Goal: Check status

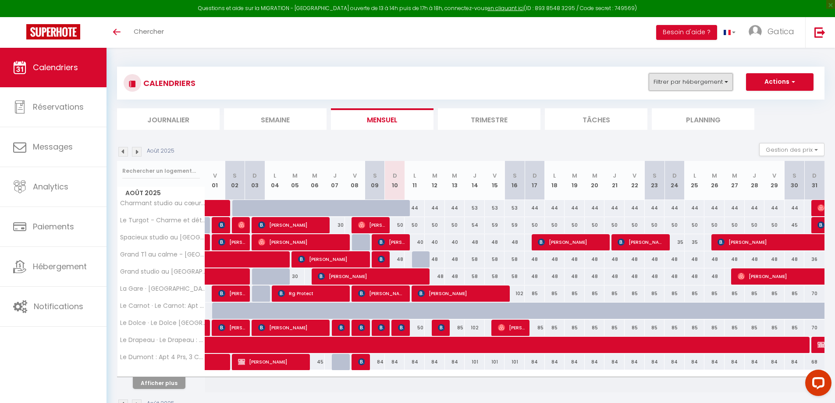
click at [678, 85] on button "Filtrer par hébergement" at bounding box center [691, 82] width 84 height 18
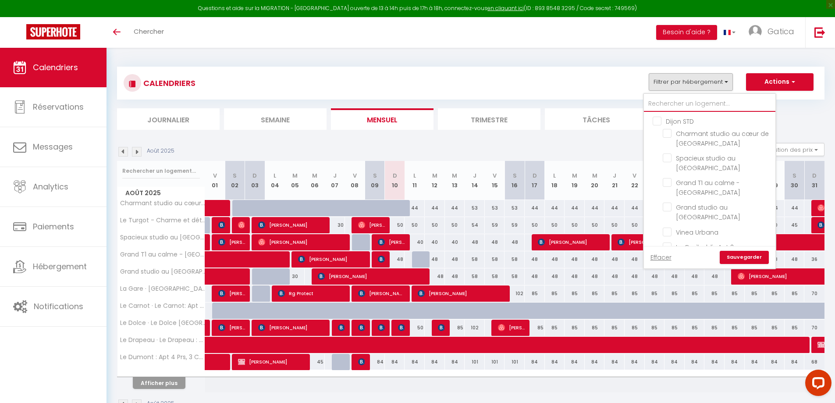
click at [678, 105] on input "text" at bounding box center [709, 104] width 131 height 16
type input "ec"
checkbox input "false"
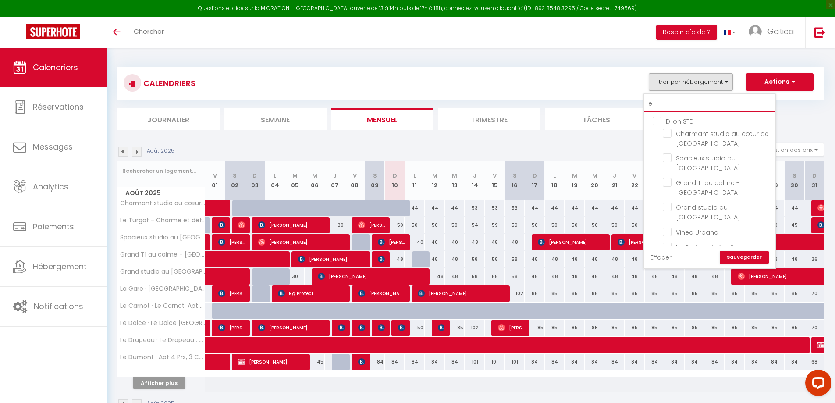
checkbox input "false"
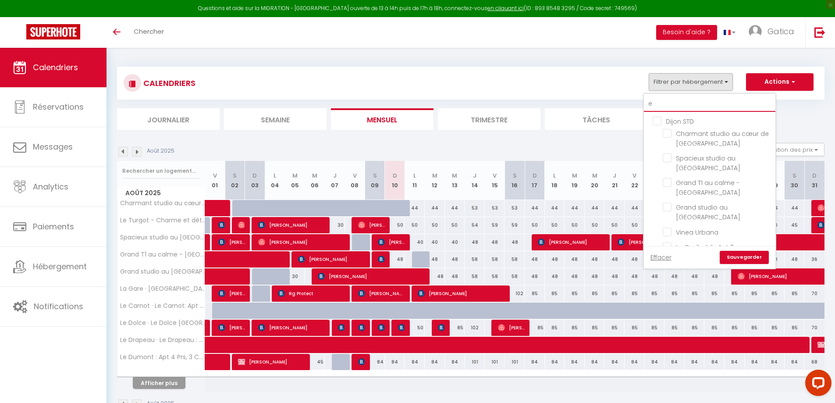
checkbox input "false"
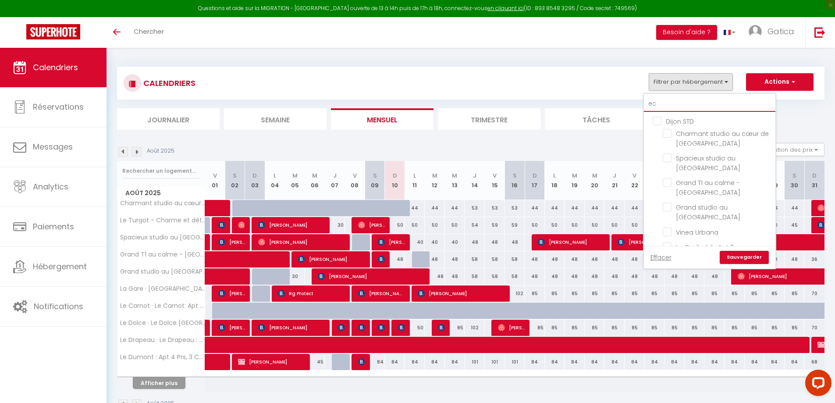
checkbox input "false"
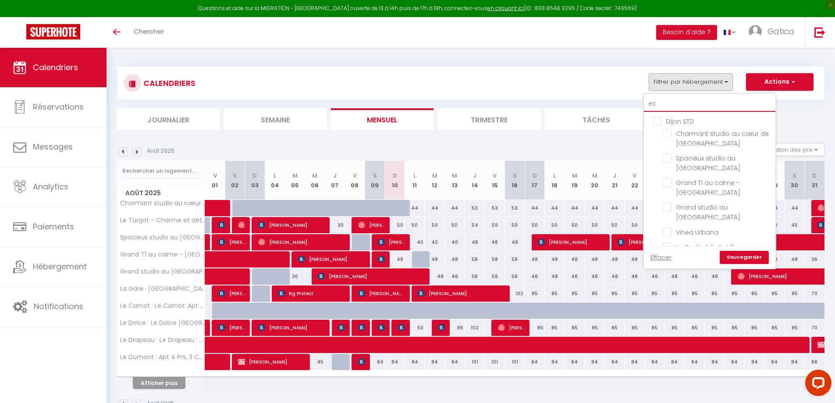
checkbox input "false"
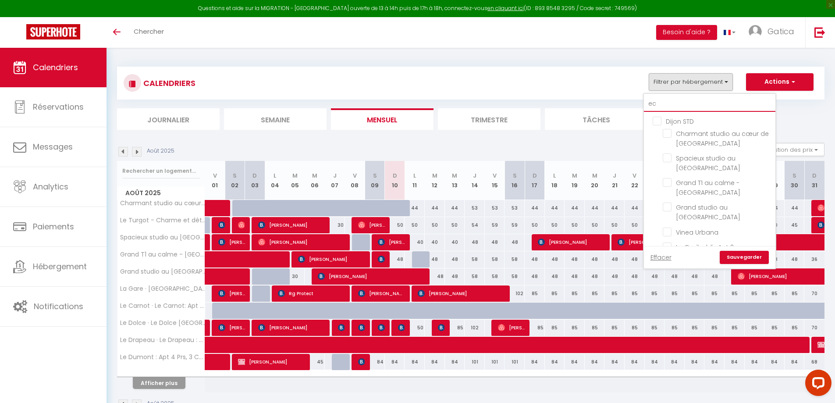
checkbox input "false"
drag, startPoint x: 664, startPoint y: 107, endPoint x: 611, endPoint y: 105, distance: 52.6
click at [611, 105] on div "CALENDRIERS Filtrer par hébergement ec Dijon STD Courtépée : Apt 4 Prs avec bal…" at bounding box center [470, 98] width 707 height 63
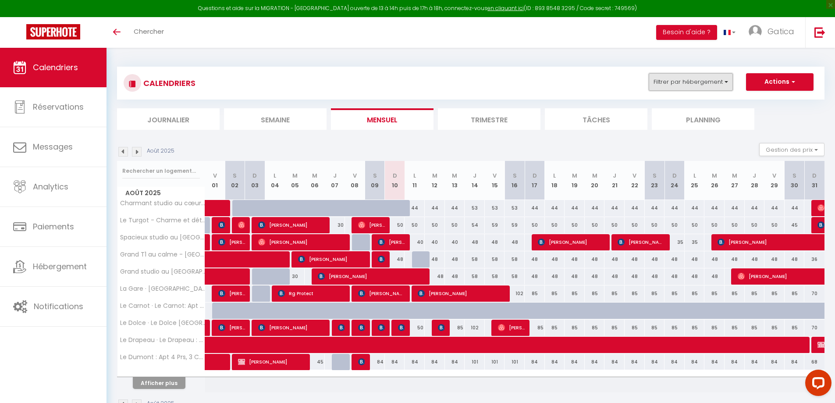
click at [680, 89] on button "Filtrer par hébergement" at bounding box center [691, 82] width 84 height 18
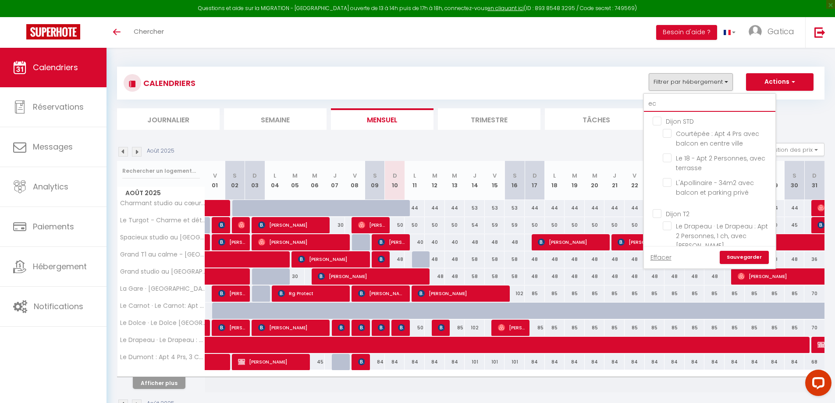
type input "é"
checkbox input "false"
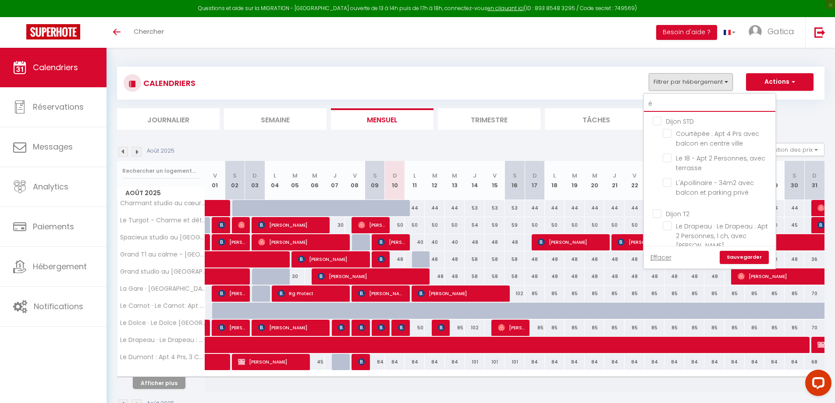
checkbox input "false"
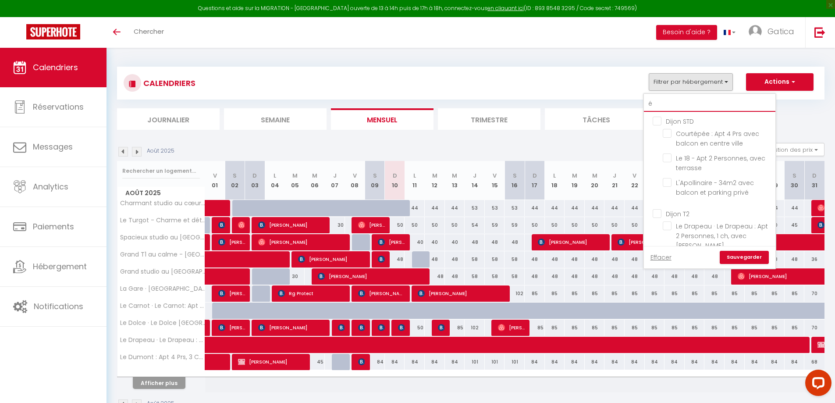
checkbox input "false"
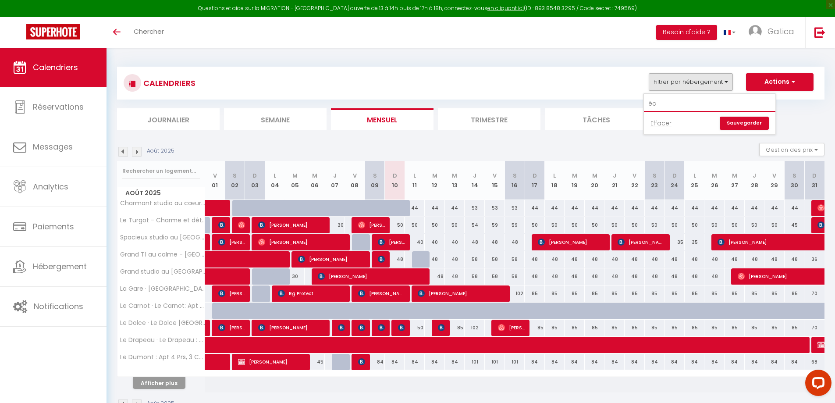
drag, startPoint x: 667, startPoint y: 101, endPoint x: 620, endPoint y: 102, distance: 47.3
click at [621, 102] on div "CALENDRIERS Filtrer par hébergement éc Effacer Sauvegarder Actions Nouvelle rés…" at bounding box center [470, 98] width 707 height 63
click at [682, 85] on button "Filtrer par hébergement" at bounding box center [691, 82] width 84 height 18
click at [668, 103] on input "éc" at bounding box center [709, 104] width 131 height 16
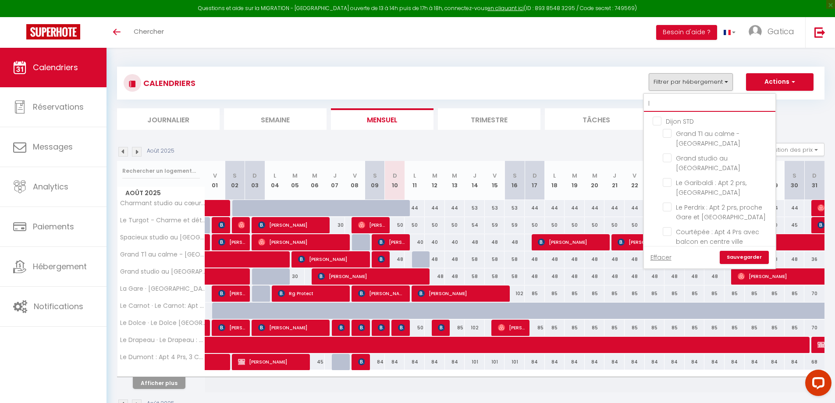
type input "l'"
checkbox input "false"
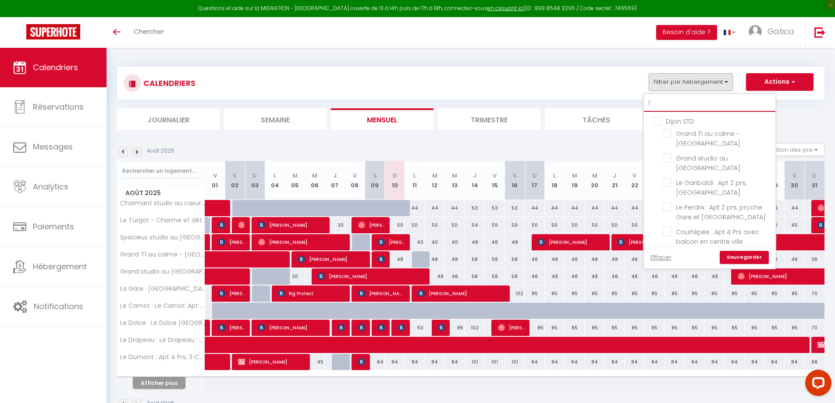
checkbox input "false"
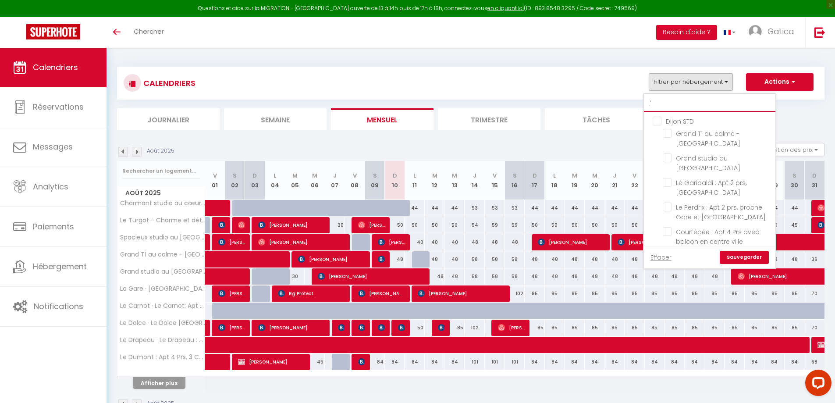
checkbox input "false"
type input "l'"
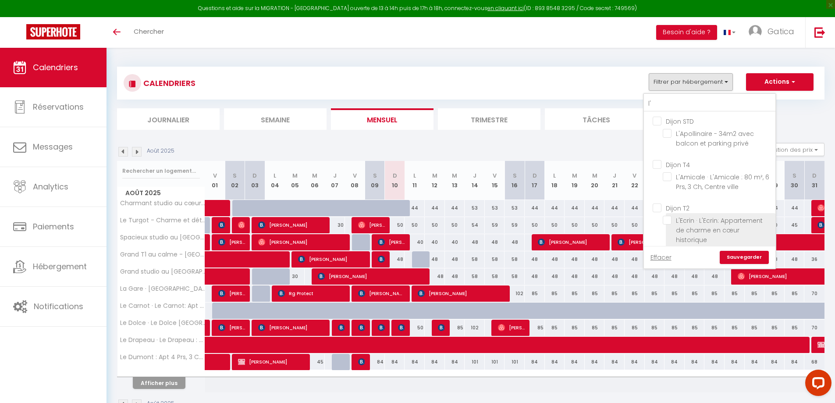
click at [669, 219] on input "L'Ecrin · L'Ecrin: Appartement de charme en cœur historique" at bounding box center [718, 220] width 110 height 9
checkbox input "true"
checkbox input "false"
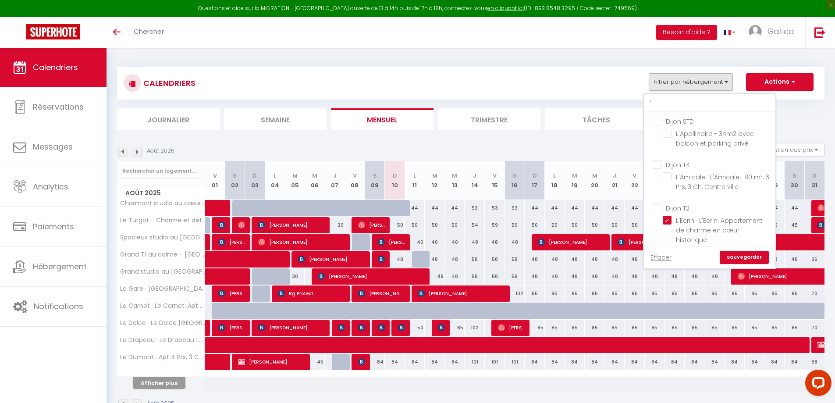
checkbox input "false"
click at [750, 260] on link "Sauvegarder" at bounding box center [744, 257] width 49 height 13
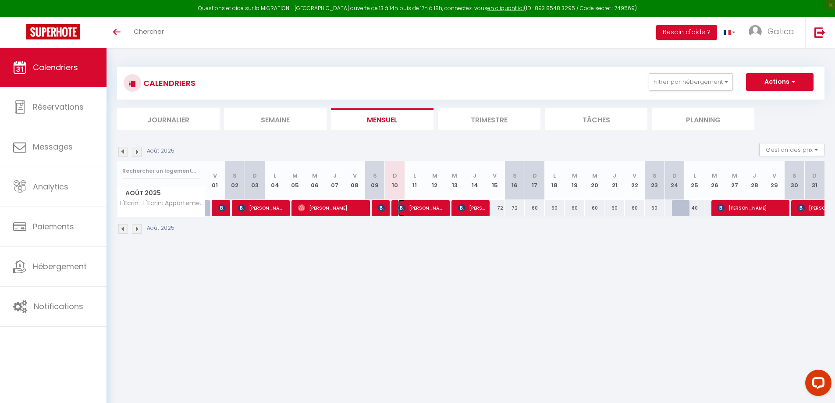
click at [414, 204] on span "[PERSON_NAME]" at bounding box center [421, 207] width 47 height 17
select select "OK"
select select "KO"
select select "0"
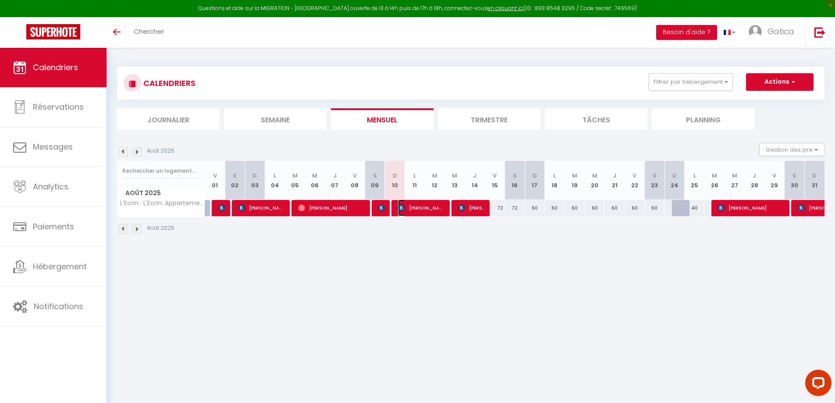
select select "1"
select select
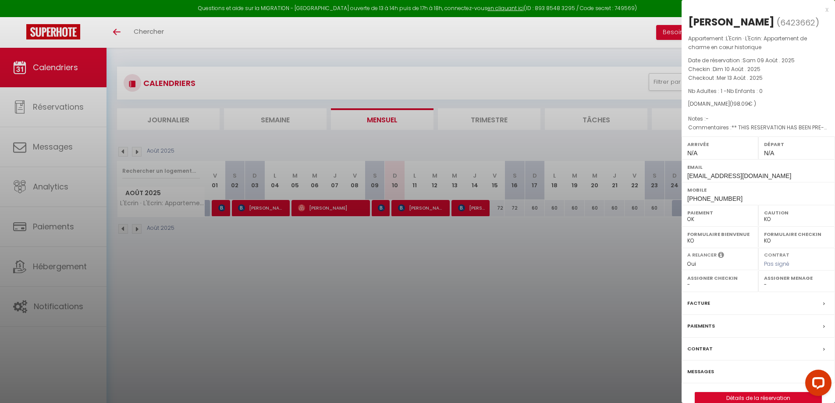
click at [470, 292] on div at bounding box center [417, 201] width 835 height 403
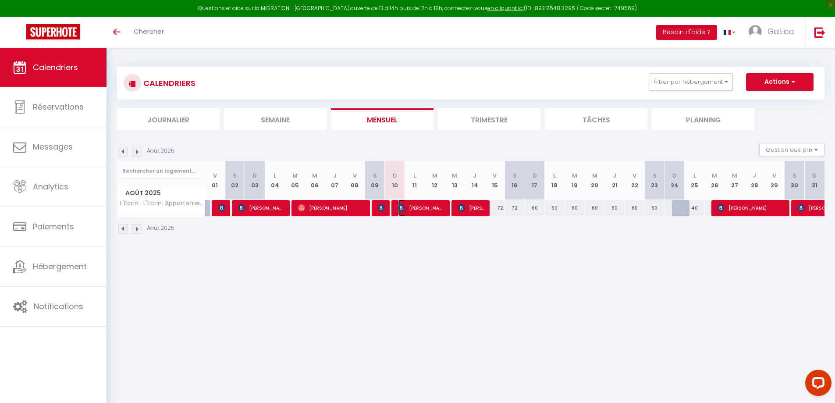
click at [410, 208] on span "[PERSON_NAME]" at bounding box center [421, 207] width 47 height 17
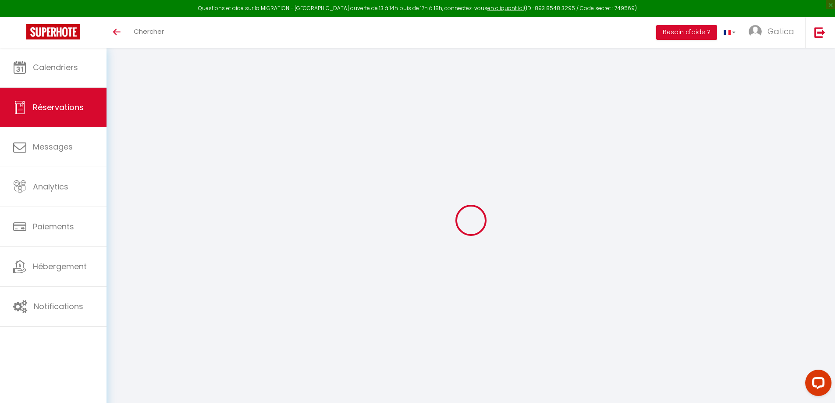
select select
checkbox input "false"
type textarea "** THIS RESERVATION HAS BEEN PRE-PAID ** Approximate time of arrival: between 1…"
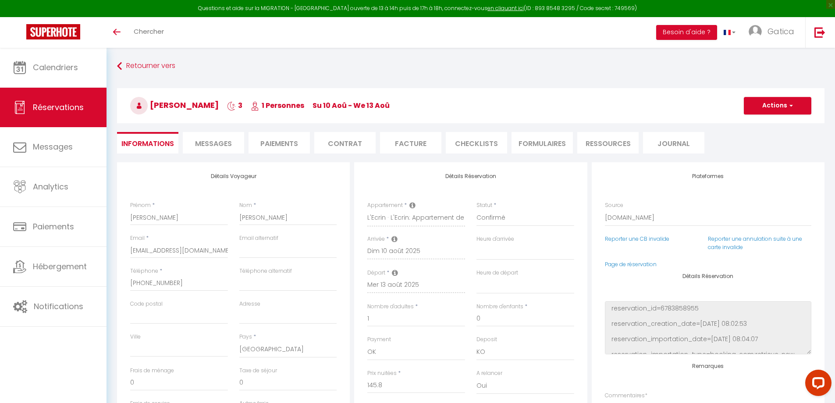
click at [204, 143] on span "Messages" at bounding box center [213, 144] width 37 height 10
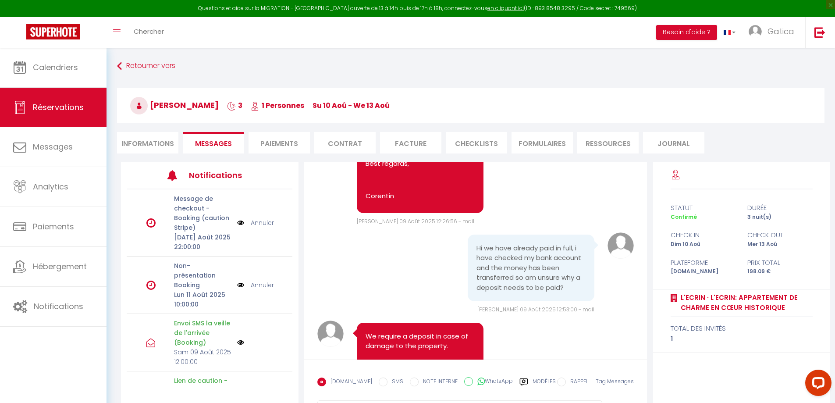
scroll to position [836, 0]
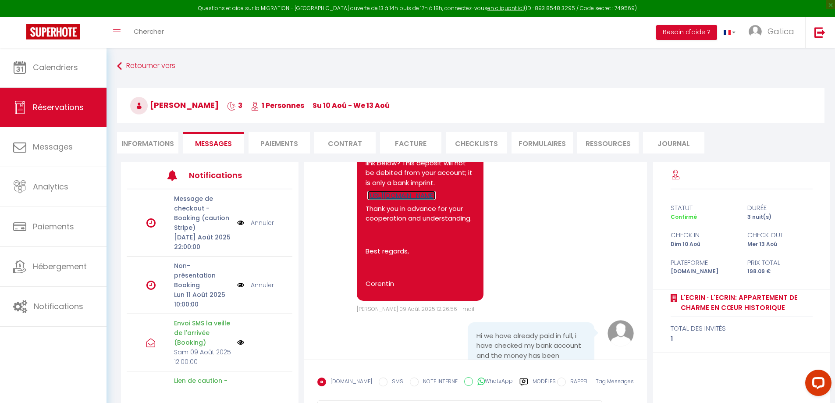
click at [389, 200] on link "https://superhote.com/applink/p/egSi5cy6" at bounding box center [401, 195] width 68 height 9
drag, startPoint x: 411, startPoint y: 236, endPoint x: 364, endPoint y: 227, distance: 47.7
click at [364, 227] on div "Hello Felicity, I will contact you regarding the deposit for your reservation. …" at bounding box center [420, 187] width 127 height 227
click at [359, 224] on div "Hello Felicity, I will contact you regarding the deposit for your reservation. …" at bounding box center [420, 187] width 127 height 227
drag, startPoint x: 362, startPoint y: 224, endPoint x: 401, endPoint y: 238, distance: 41.6
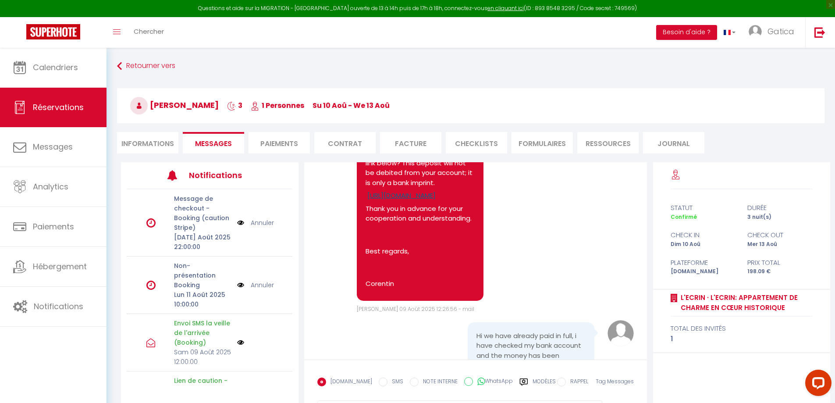
click at [401, 238] on div "Hello Felicity, I will contact you regarding the deposit for your reservation. …" at bounding box center [420, 187] width 127 height 227
copy link "https://superhote.com/applink/p/egSi5cy6"
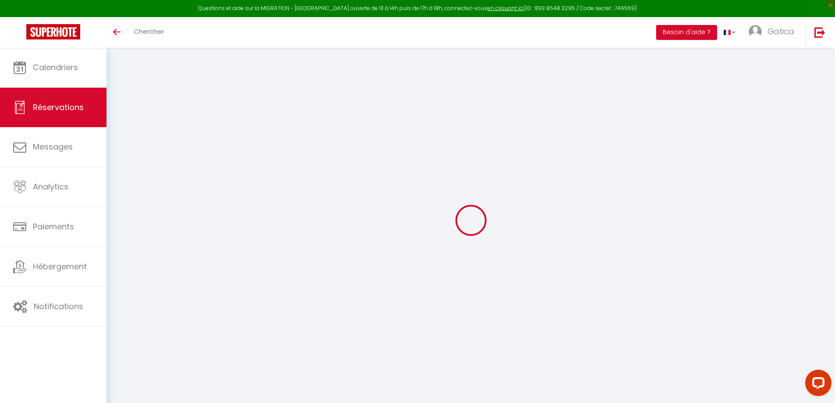
type input "[PERSON_NAME]"
type input "[EMAIL_ADDRESS][DOMAIN_NAME]"
type input "[PHONE_NUMBER]"
select select "AU"
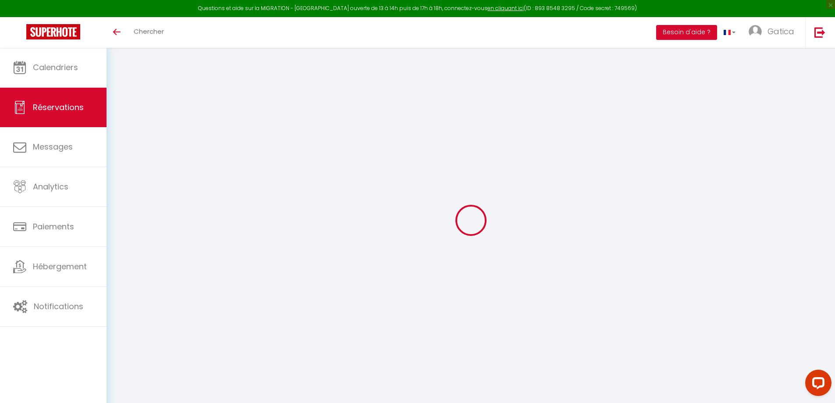
type input "32.44"
type input "2.77"
select select "30337"
select select "1"
select select
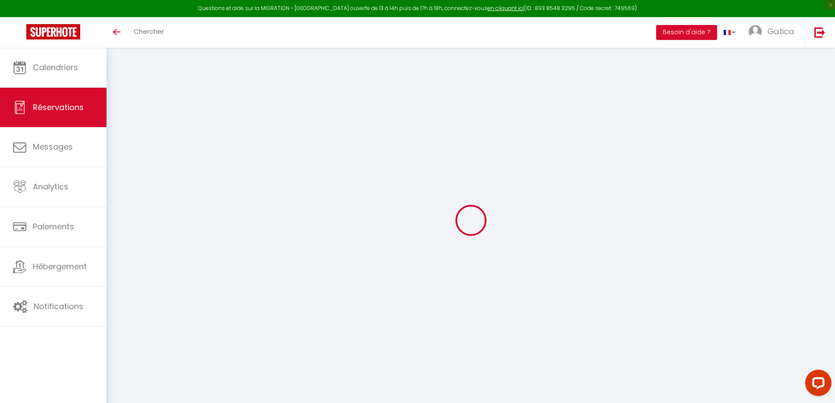
select select
type input "1"
select select "12"
select select "15"
type input "145.8"
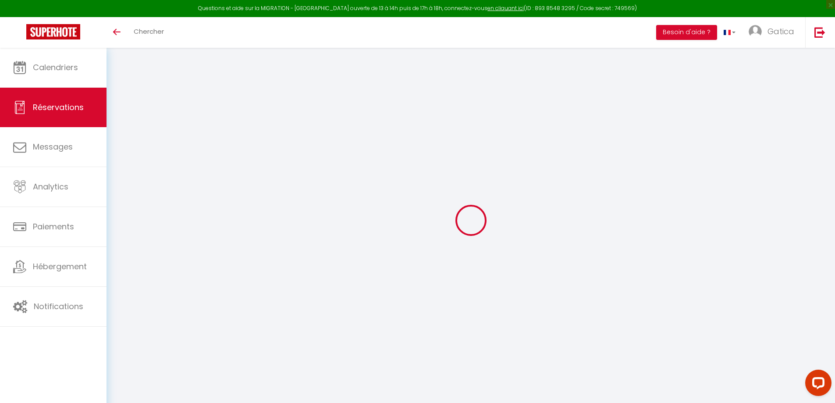
checkbox input "false"
type input "0"
select select "2"
type input "0"
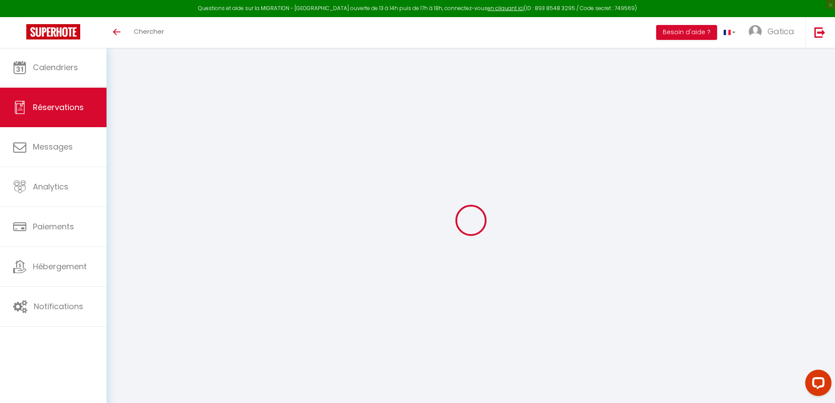
type input "0"
select select
checkbox input "false"
select select
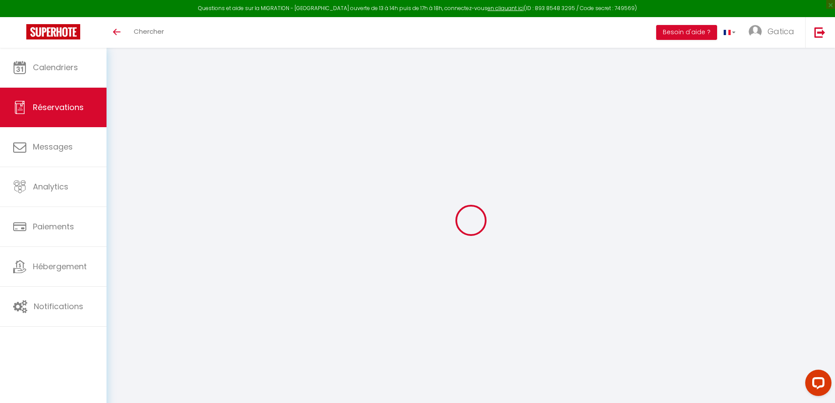
select select
checkbox input "false"
select select
checkbox input "false"
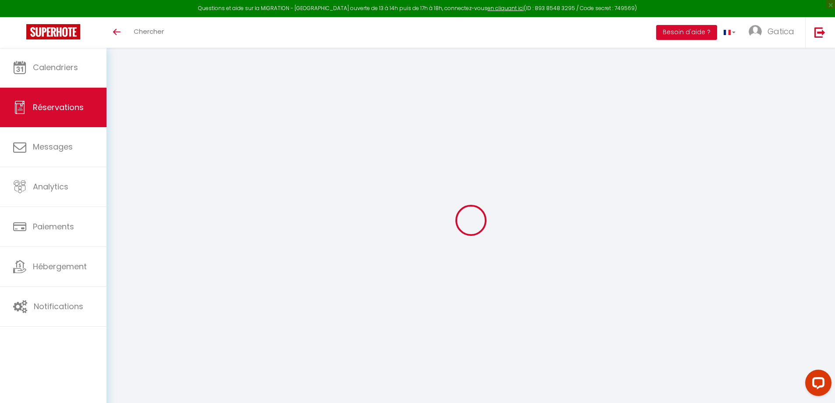
select select
checkbox input "false"
type textarea "** THIS RESERVATION HAS BEEN PRE-PAID ** Approximate time of arrival: between 1…"
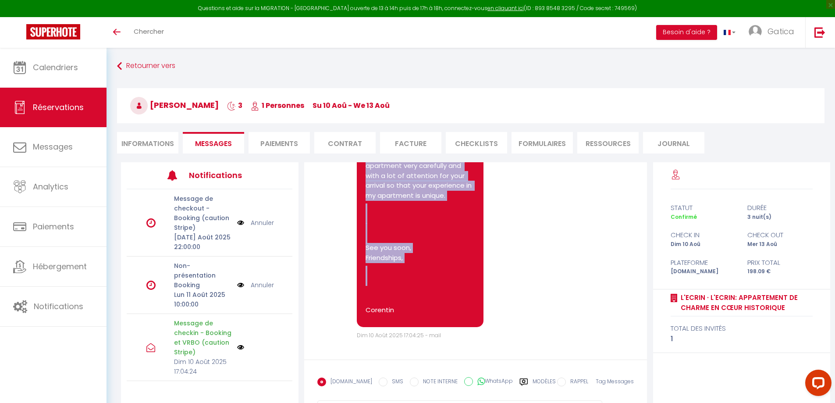
scroll to position [2424, 0]
drag, startPoint x: 366, startPoint y: 273, endPoint x: 406, endPoint y: 311, distance: 54.6
copy pre "Hello [PERSON_NAME], I will come back to you regarding the CHECKIN procedure. C…"
